Goal: Transaction & Acquisition: Purchase product/service

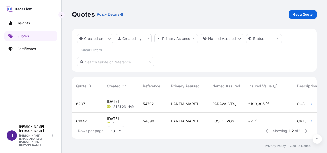
scroll to position [42, 241]
click at [302, 14] on p "Get a Quote" at bounding box center [303, 14] width 20 height 5
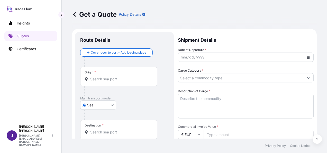
scroll to position [8, 0]
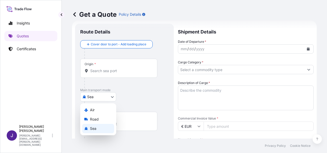
click at [99, 97] on body "Insights Quotes Certificates J [PERSON_NAME] [PERSON_NAME][EMAIL_ADDRESS][PERSO…" at bounding box center [163, 76] width 327 height 153
click at [96, 109] on div "Air" at bounding box center [98, 109] width 32 height 9
select select "Air"
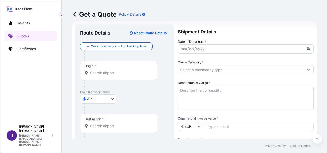
click at [128, 76] on div "Origin *" at bounding box center [118, 70] width 77 height 19
click at [128, 75] on input "Origin *" at bounding box center [120, 72] width 61 height 5
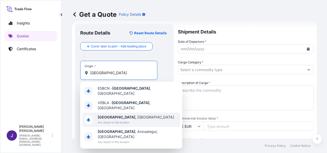
click at [122, 115] on span "[GEOGRAPHIC_DATA] , [GEOGRAPHIC_DATA]" at bounding box center [136, 116] width 76 height 5
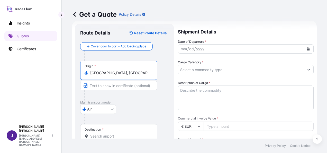
type input "[GEOGRAPHIC_DATA], [GEOGRAPHIC_DATA]"
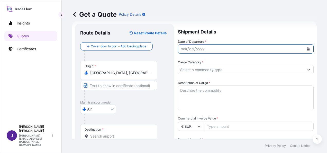
click at [307, 49] on icon "Calendar" at bounding box center [308, 48] width 3 height 3
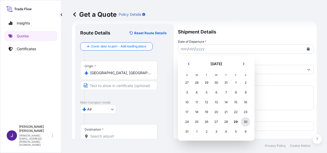
click at [247, 123] on div "30" at bounding box center [245, 121] width 9 height 9
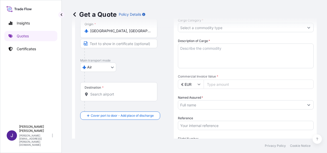
scroll to position [60, 0]
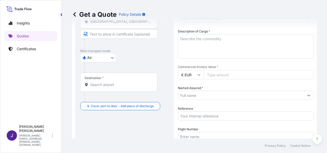
click at [109, 85] on input "Destination *" at bounding box center [120, 84] width 61 height 5
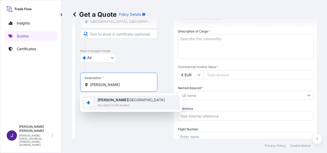
click at [129, 101] on span "[PERSON_NAME] [GEOGRAPHIC_DATA]" at bounding box center [131, 99] width 67 height 5
drag, startPoint x: 129, startPoint y: 82, endPoint x: 68, endPoint y: 80, distance: 61.2
click at [68, 80] on div "Get a Quote Policy Details Route Details Reset Route Details Cover door to port…" at bounding box center [194, 69] width 265 height 138
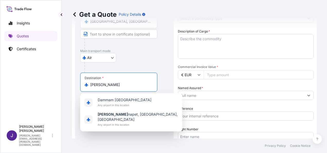
drag, startPoint x: 108, startPoint y: 85, endPoint x: 22, endPoint y: 88, distance: 85.5
click at [23, 88] on div "Insights Quotes Certificates J [PERSON_NAME] [PERSON_NAME][EMAIL_ADDRESS][PERSO…" at bounding box center [163, 76] width 327 height 153
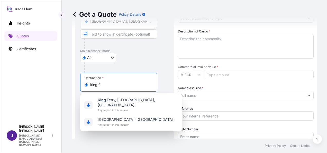
type input "[PERSON_NAME] [GEOGRAPHIC_DATA]"
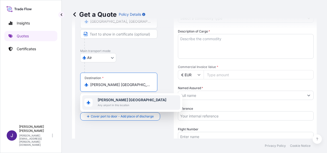
click at [125, 101] on b "[PERSON_NAME] [GEOGRAPHIC_DATA]" at bounding box center [132, 99] width 69 height 4
click at [116, 102] on span "Any airport in this location" at bounding box center [132, 104] width 69 height 5
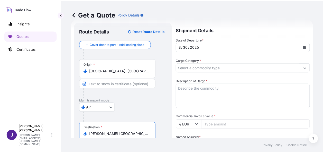
scroll to position [8, 0]
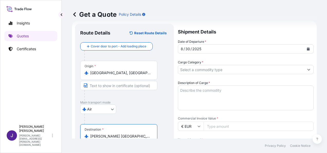
click at [220, 69] on input "Cargo Category *" at bounding box center [241, 69] width 126 height 9
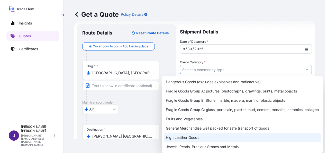
scroll to position [26, 0]
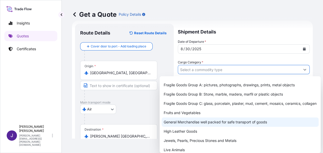
click at [189, 126] on div "General Merchandise well packed for safe transport of goods" at bounding box center [240, 121] width 157 height 9
type input "General Merchandise well packed for safe transport of goods"
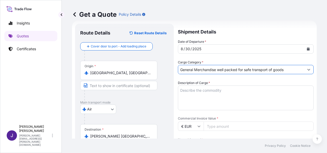
click at [202, 92] on textarea "Description of Cargo *" at bounding box center [246, 97] width 136 height 25
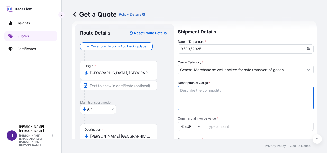
paste textarea "DIRECTIONAL ANTENNA HS CODE 85177100"
type textarea "DIRECTIONAL ANTENNA HS CODE 85177100"
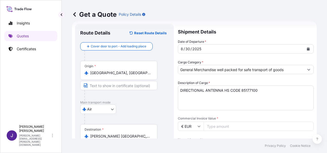
click at [221, 125] on input "Commercial Invoice Value *" at bounding box center [259, 125] width 110 height 9
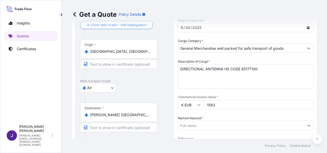
scroll to position [34, 0]
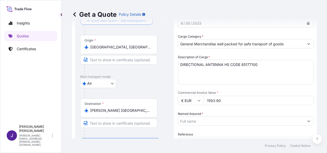
type input "1593.90"
click at [219, 119] on input "Named Assured *" at bounding box center [241, 120] width 126 height 9
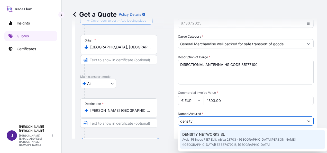
click at [262, 142] on span "Avda. Pirineos 7 B7 Edif. Inbisa 28703 - [GEOGRAPHIC_DATA][PERSON_NAME] ([GEOGR…" at bounding box center [252, 142] width 141 height 10
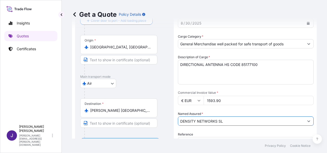
type input "DENSITY NETWORKS SL"
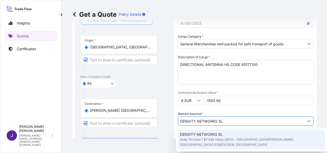
click at [163, 79] on div "[GEOGRAPHIC_DATA]" at bounding box center [124, 83] width 88 height 9
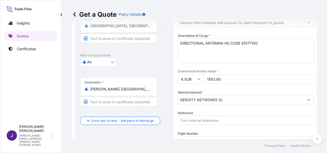
scroll to position [85, 0]
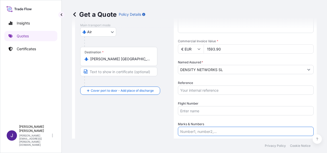
paste input "2 bultos 13 kgs"
type input "2 bultos 13 kgs"
click at [220, 90] on input "Reference" at bounding box center [246, 89] width 136 height 9
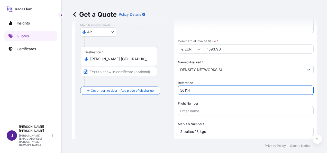
type input "56114"
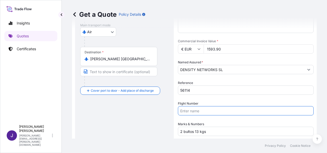
drag, startPoint x: 220, startPoint y: 112, endPoint x: 239, endPoint y: 132, distance: 27.8
click at [220, 112] on input "Flight Number" at bounding box center [246, 110] width 136 height 9
paste input "AÉREO AWB 176-05613451"
type input "AÉREO AWB 176-05613451"
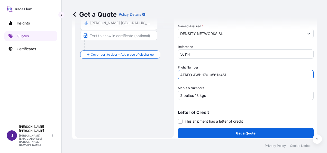
scroll to position [124, 0]
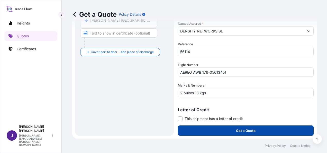
click at [228, 130] on button "Get a Quote" at bounding box center [246, 130] width 136 height 10
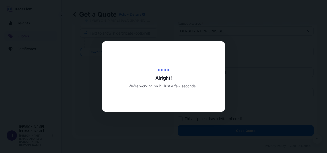
select select "Air"
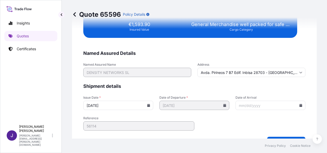
scroll to position [958, 0]
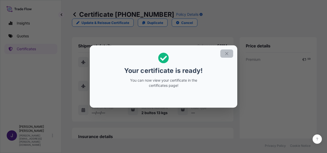
click at [228, 53] on icon "button" at bounding box center [227, 53] width 5 height 5
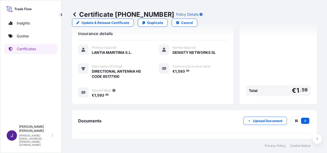
scroll to position [113, 0]
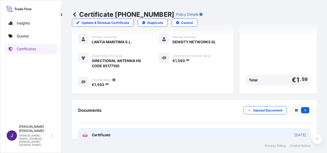
click at [295, 132] on div "[DATE]" at bounding box center [301, 134] width 12 height 5
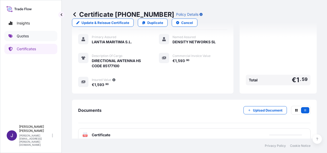
click at [27, 37] on p "Quotes" at bounding box center [23, 35] width 12 height 5
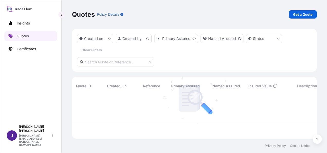
scroll to position [42, 241]
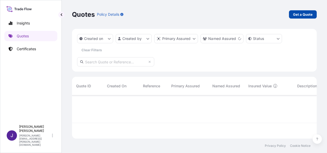
click at [303, 16] on p "Get a Quote" at bounding box center [303, 14] width 20 height 5
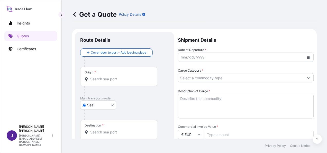
scroll to position [8, 0]
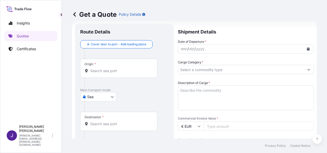
click at [103, 95] on body "Insights Quotes Certificates J [PERSON_NAME] [PERSON_NAME][EMAIL_ADDRESS][PERSO…" at bounding box center [163, 76] width 327 height 153
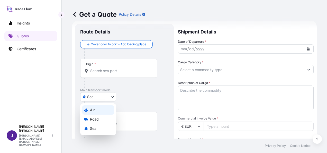
click at [99, 111] on div "Air" at bounding box center [98, 109] width 32 height 9
select select "Air"
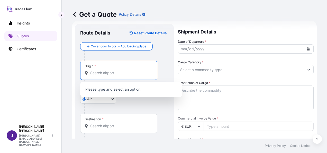
click at [127, 72] on input "Origin *" at bounding box center [120, 72] width 61 height 5
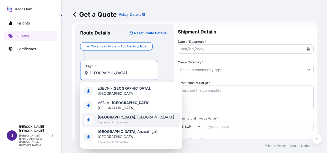
click at [114, 120] on span "Any airport in this location" at bounding box center [136, 122] width 76 height 5
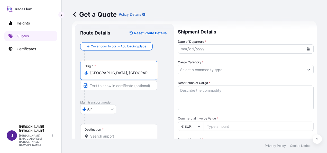
type input "[GEOGRAPHIC_DATA], [GEOGRAPHIC_DATA]"
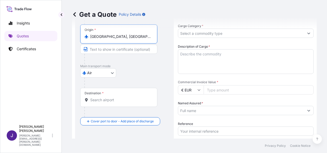
scroll to position [60, 0]
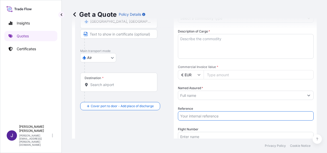
click at [208, 116] on input "Reference" at bounding box center [246, 115] width 136 height 9
type input "56109"
click at [210, 96] on input "Named Assured *" at bounding box center [239, 95] width 122 height 9
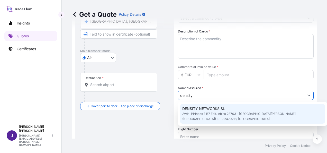
click at [219, 111] on span "Avda. Pirineos 7 B7 Edif. Inbisa 28703 - [GEOGRAPHIC_DATA][PERSON_NAME] ([GEOGR…" at bounding box center [252, 116] width 141 height 10
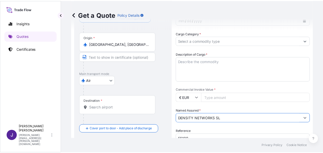
scroll to position [8, 0]
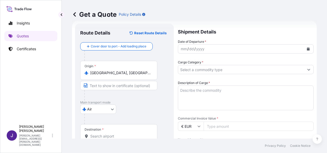
type input "DENSITY NETWORKS SL"
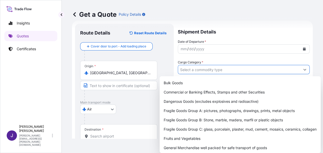
click at [246, 70] on input "Cargo Category *" at bounding box center [239, 69] width 122 height 9
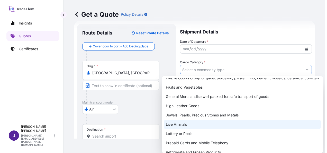
scroll to position [51, 0]
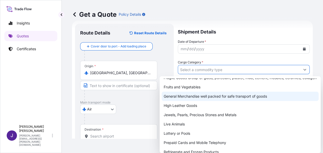
click at [188, 101] on div "General Merchandise well packed for safe transport of goods" at bounding box center [240, 96] width 157 height 9
type input "General Merchandise well packed for safe transport of goods"
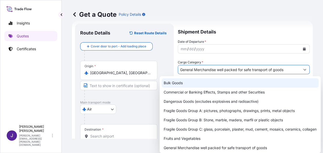
click at [254, 11] on div "Get a Quote Policy Details" at bounding box center [192, 14] width 241 height 8
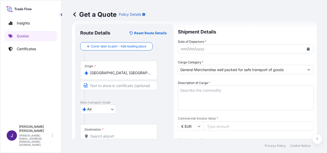
click at [211, 89] on textarea "Description of Cargo *" at bounding box center [246, 97] width 136 height 25
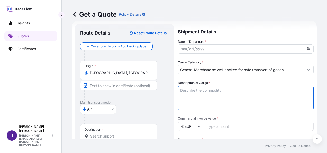
paste textarea "BOOSTER HS CODE 852910909999"
type textarea "BOOSTER HS CODE 852910909999"
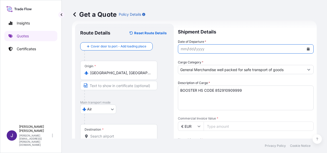
click at [306, 49] on button "Calendar" at bounding box center [308, 49] width 8 height 8
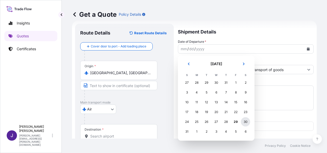
click at [246, 120] on div "30" at bounding box center [245, 121] width 9 height 9
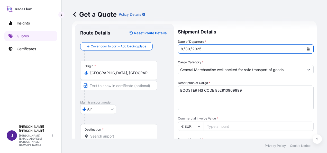
click at [107, 135] on input "Destination *" at bounding box center [120, 135] width 61 height 5
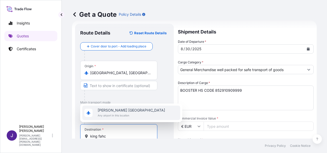
click at [112, 113] on span "Any airport in this location" at bounding box center [131, 115] width 67 height 5
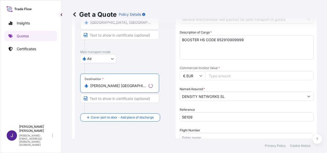
scroll to position [60, 0]
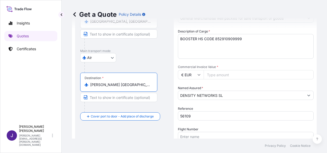
type input "[PERSON_NAME] [GEOGRAPHIC_DATA]"
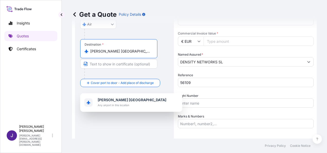
scroll to position [124, 0]
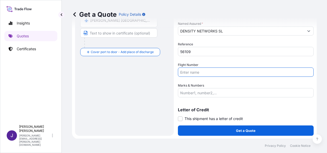
click at [208, 72] on input "Flight Number" at bounding box center [246, 71] width 136 height 9
paste input "AÉREO AWB 176-05613473"
type input "AÉREO AWB 176-05613473"
drag, startPoint x: 211, startPoint y: 92, endPoint x: 233, endPoint y: 119, distance: 34.5
click at [211, 92] on input "Marks & Numbers" at bounding box center [246, 92] width 136 height 9
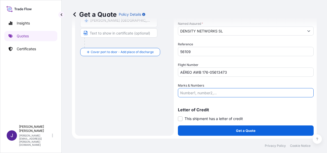
click at [210, 90] on input "Marks & Numbers" at bounding box center [246, 92] width 136 height 9
paste input "1 bulto 7 kgs"
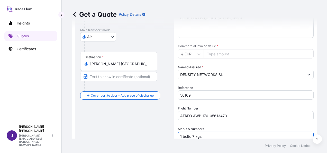
scroll to position [73, 0]
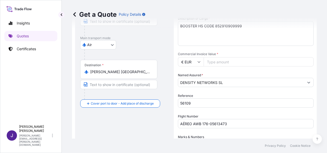
type input "1 bulto 7 kgs"
click at [239, 60] on input "Commercial Invoice Value *" at bounding box center [259, 61] width 110 height 9
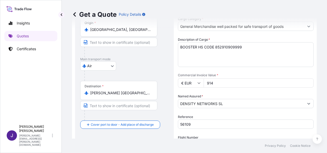
scroll to position [124, 0]
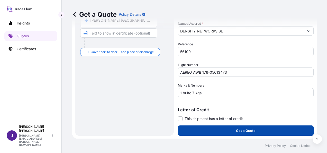
type input "914"
click at [249, 131] on p "Get a Quote" at bounding box center [246, 130] width 20 height 5
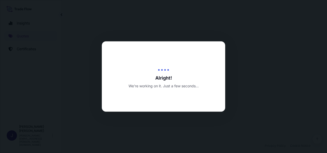
select select "Air"
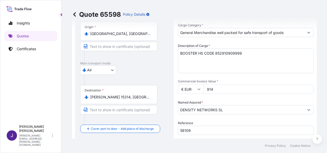
scroll to position [10, 0]
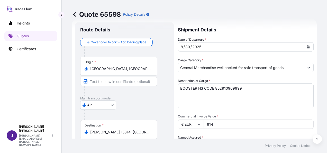
click at [216, 125] on input "914" at bounding box center [259, 123] width 110 height 9
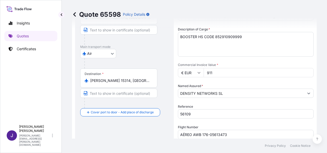
scroll to position [139, 0]
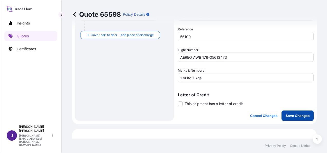
type input "911"
click at [285, 118] on button "Save Changes" at bounding box center [298, 115] width 32 height 10
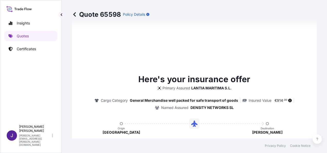
select select "Air"
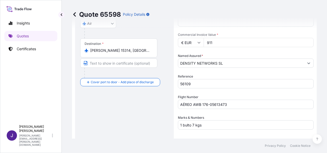
scroll to position [87, 0]
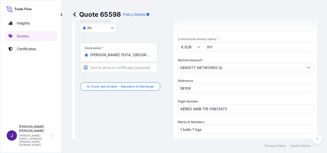
click at [224, 48] on input "911" at bounding box center [259, 46] width 110 height 9
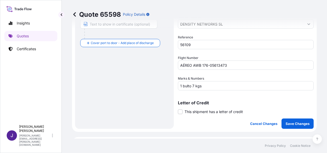
scroll to position [139, 0]
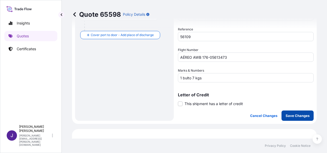
type input "913.00"
click at [294, 116] on p "Save Changes" at bounding box center [298, 115] width 24 height 5
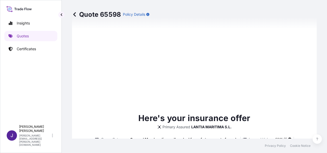
select select "Air"
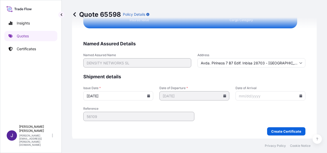
scroll to position [958, 0]
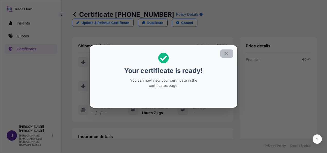
click at [225, 55] on icon "button" at bounding box center [227, 53] width 5 height 5
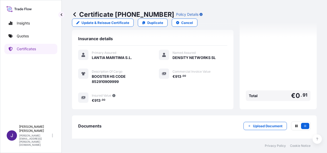
scroll to position [113, 0]
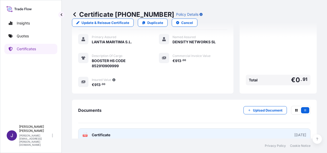
click at [115, 128] on link "PDF Certificate [DATE]" at bounding box center [194, 134] width 233 height 13
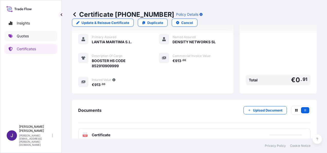
click at [19, 38] on p "Quotes" at bounding box center [23, 35] width 12 height 5
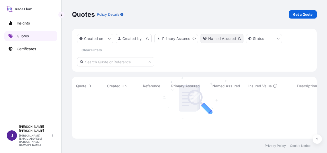
scroll to position [42, 241]
